Goal: Task Accomplishment & Management: Manage account settings

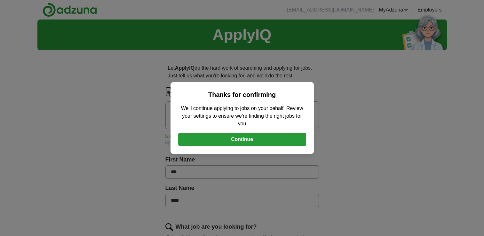
click at [244, 140] on button "Continue" at bounding box center [242, 139] width 128 height 13
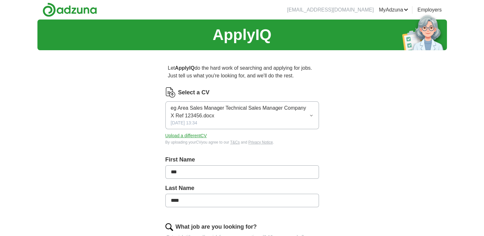
click at [196, 136] on button "Upload a different CV" at bounding box center [187, 136] width 42 height 7
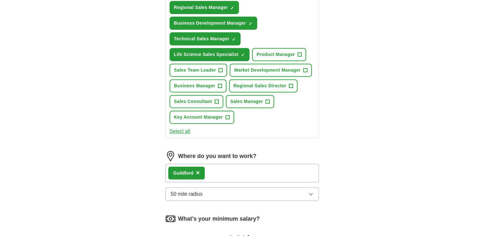
scroll to position [341, 0]
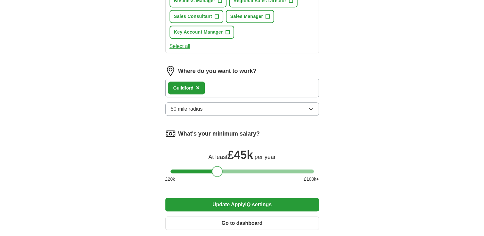
drag, startPoint x: 207, startPoint y: 167, endPoint x: 215, endPoint y: 167, distance: 7.7
click at [215, 167] on div at bounding box center [217, 171] width 11 height 11
click at [243, 199] on button "Update ApplyIQ settings" at bounding box center [243, 204] width 154 height 13
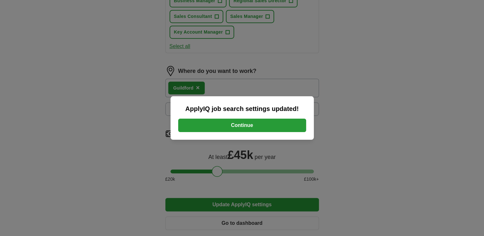
click at [243, 124] on button "Continue" at bounding box center [242, 125] width 128 height 13
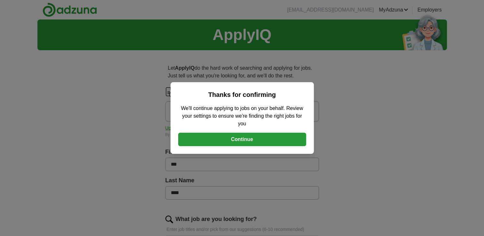
click at [256, 138] on button "Continue" at bounding box center [242, 139] width 128 height 13
